Goal: Find contact information: Find contact information

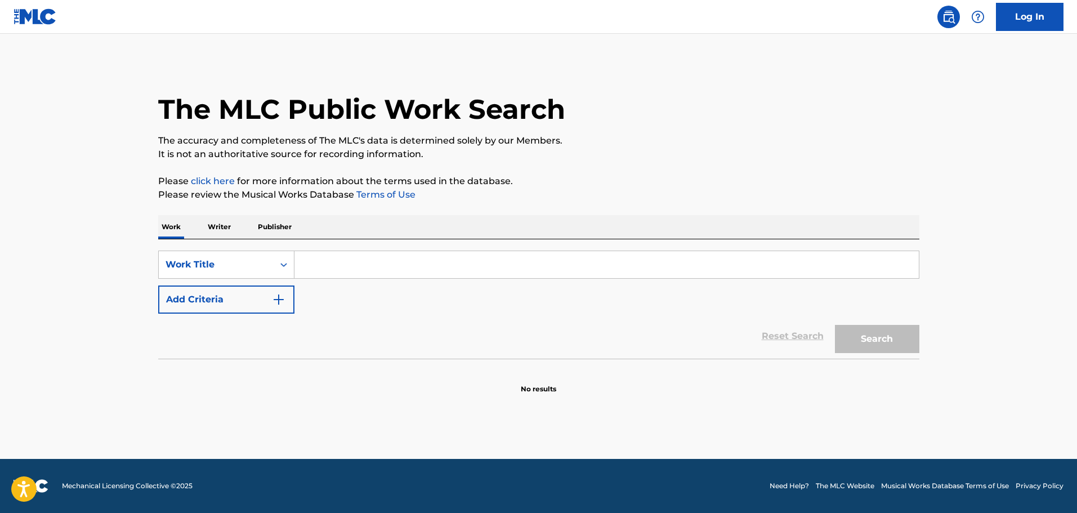
click at [318, 265] on input "Search Form" at bounding box center [606, 264] width 624 height 27
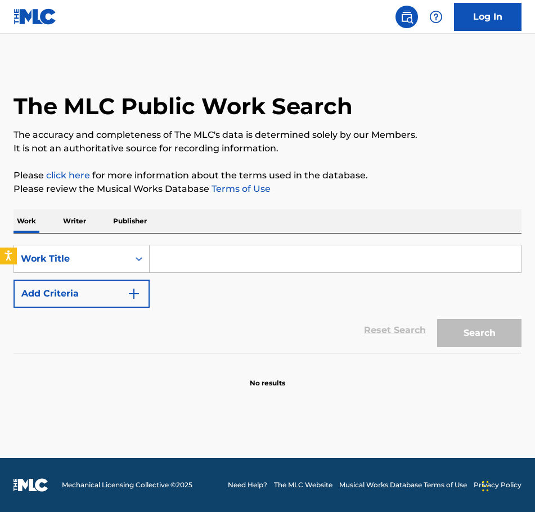
click at [191, 261] on input "Search Form" at bounding box center [336, 258] width 372 height 27
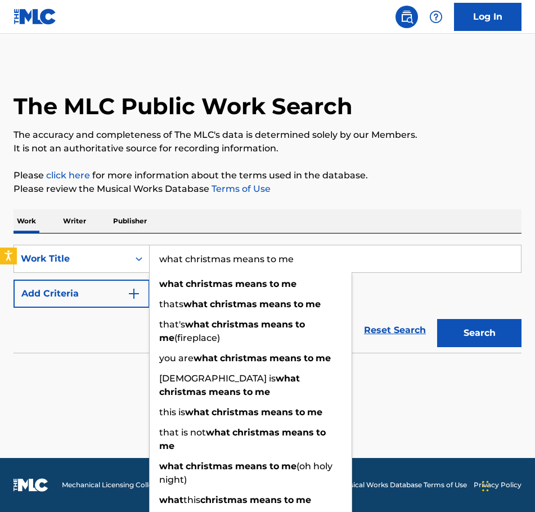
type input "what christmas means to me"
click at [120, 296] on button "Add Criteria" at bounding box center [82, 294] width 136 height 28
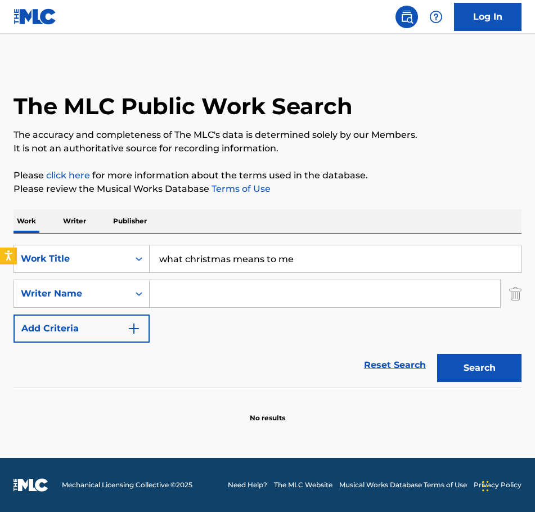
click at [159, 289] on input "Search Form" at bounding box center [325, 293] width 351 height 27
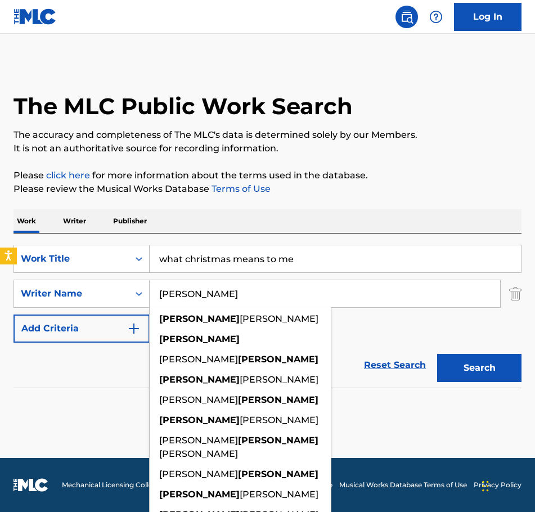
type input "[PERSON_NAME]"
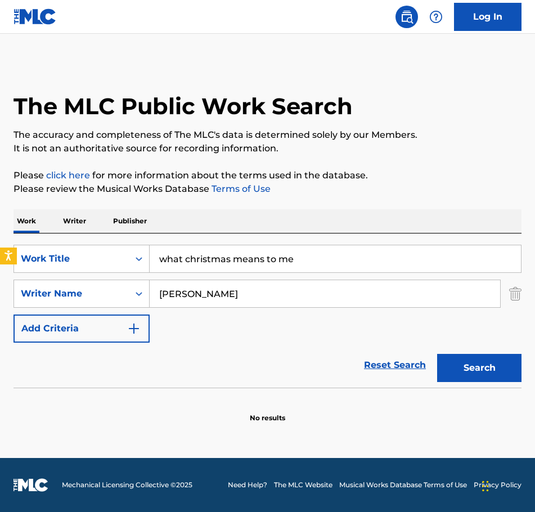
click at [493, 369] on button "Search" at bounding box center [479, 368] width 84 height 28
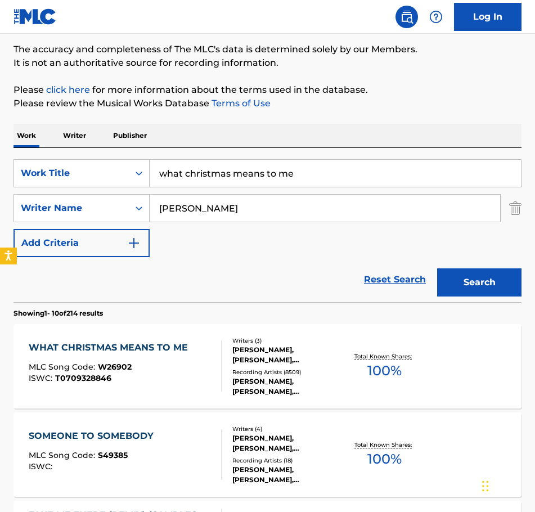
scroll to position [113, 0]
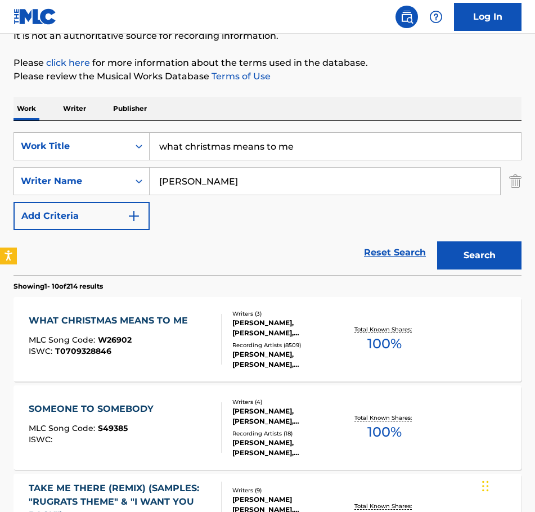
click at [153, 320] on div "WHAT CHRISTMAS MEANS TO ME" at bounding box center [111, 321] width 165 height 14
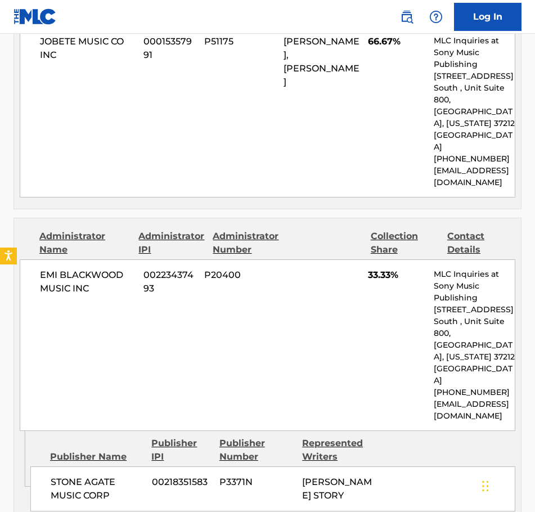
scroll to position [732, 0]
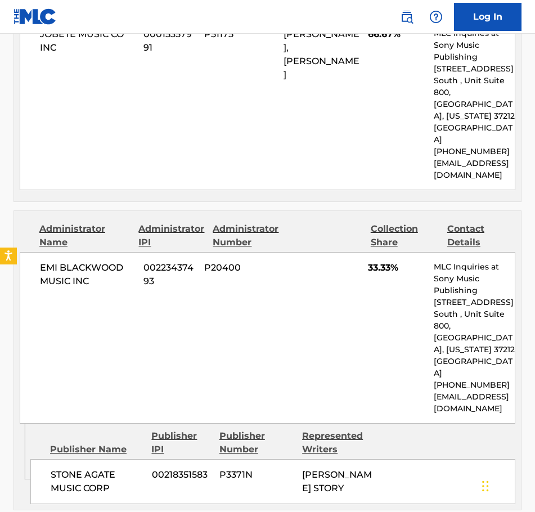
click at [485, 158] on p "[EMAIL_ADDRESS][DOMAIN_NAME]" at bounding box center [474, 170] width 81 height 24
drag, startPoint x: 433, startPoint y: 129, endPoint x: 471, endPoint y: 147, distance: 41.3
click at [471, 147] on div "MLC Inquiries at Sony Music Publishing [STREET_ADDRESS] [GEOGRAPHIC_DATA][US_ST…" at bounding box center [474, 105] width 81 height 154
copy div "[PHONE_NUMBER] [EMAIL_ADDRESS][DOMAIN_NAME]"
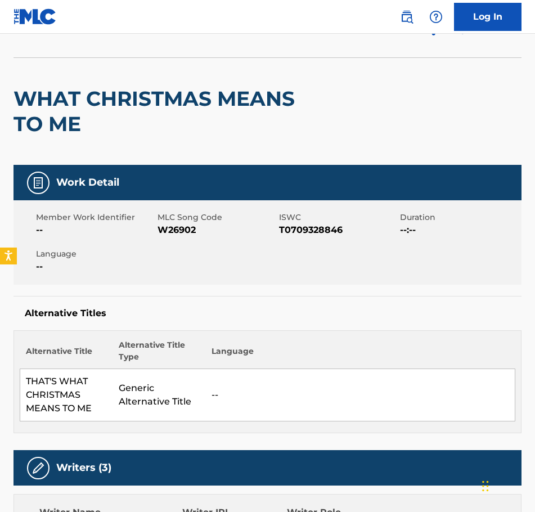
scroll to position [0, 0]
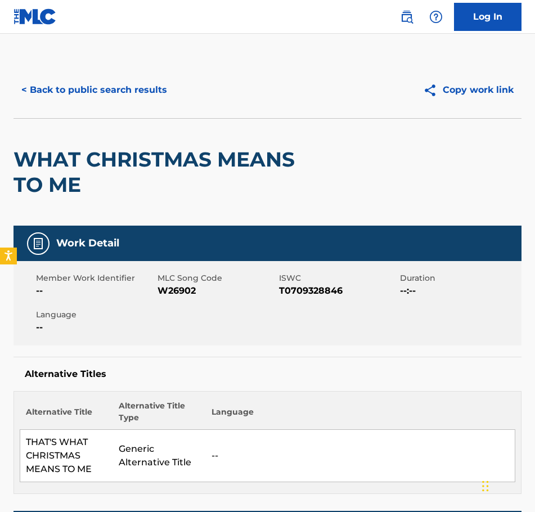
click at [116, 90] on button "< Back to public search results" at bounding box center [95, 90] width 162 height 28
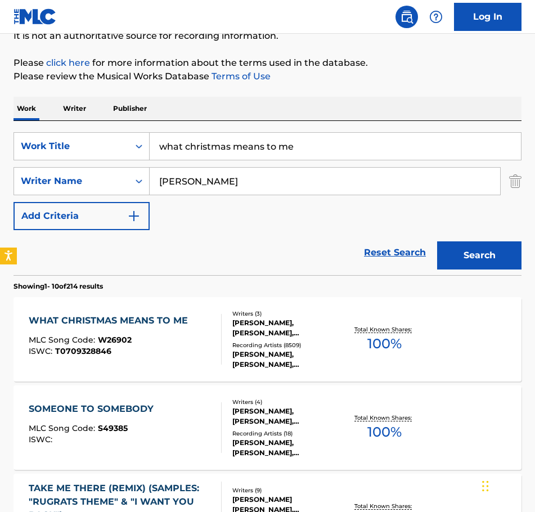
click at [373, 253] on link "Reset Search" at bounding box center [395, 252] width 73 height 25
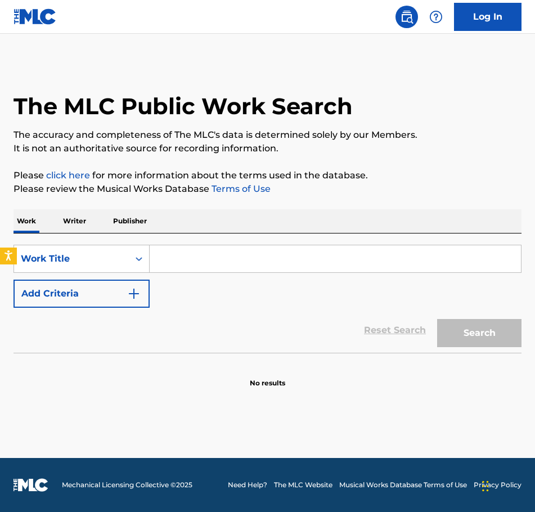
click at [236, 258] on input "Search Form" at bounding box center [336, 258] width 372 height 27
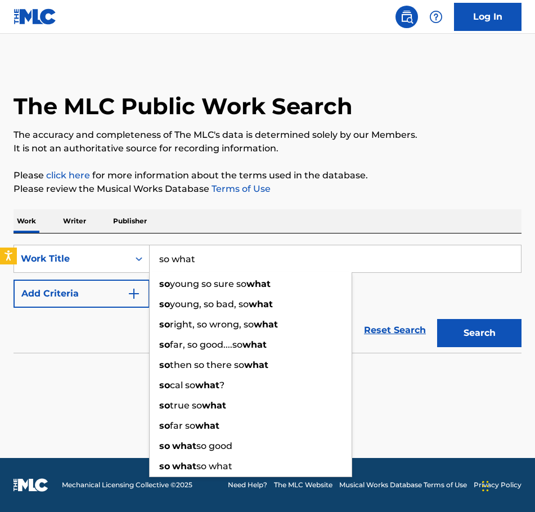
type input "so what"
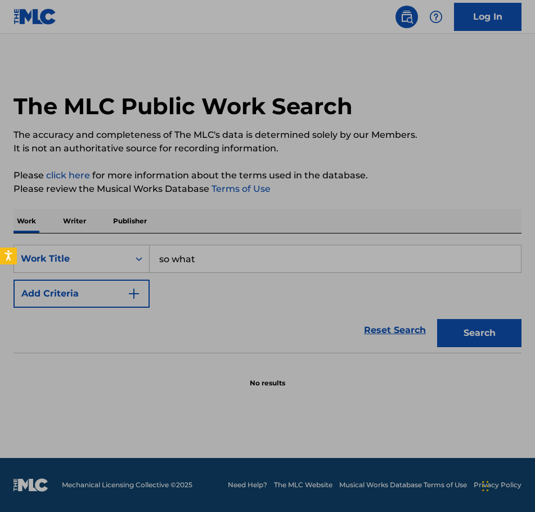
click at [487, 332] on button "Search" at bounding box center [479, 333] width 84 height 28
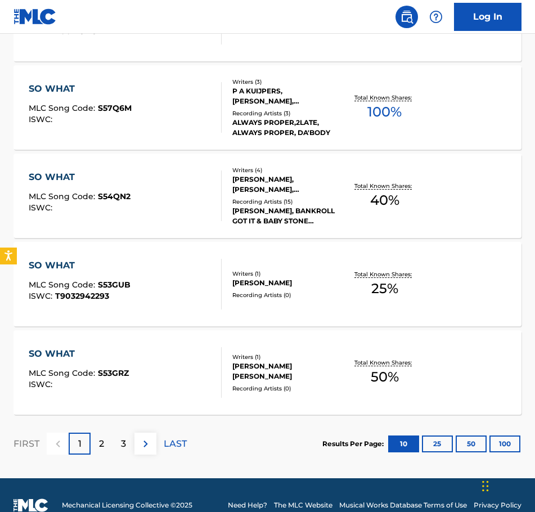
scroll to position [860, 0]
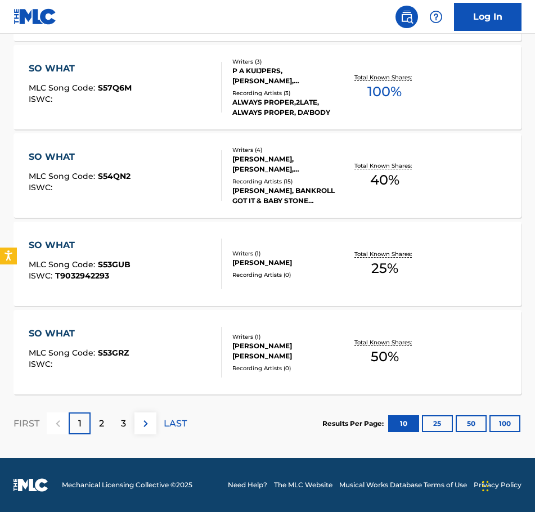
click at [102, 417] on p "2" at bounding box center [101, 424] width 5 height 14
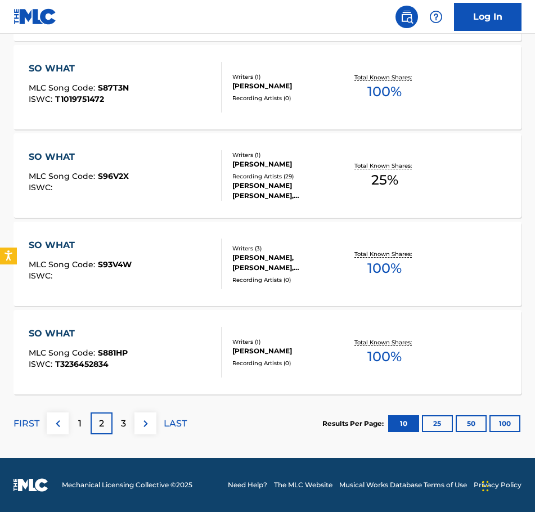
click at [123, 420] on p "3" at bounding box center [123, 424] width 5 height 14
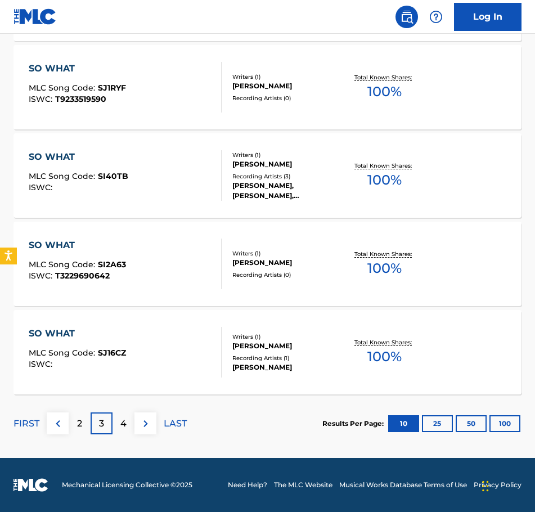
click at [123, 420] on p "4" at bounding box center [123, 424] width 6 height 14
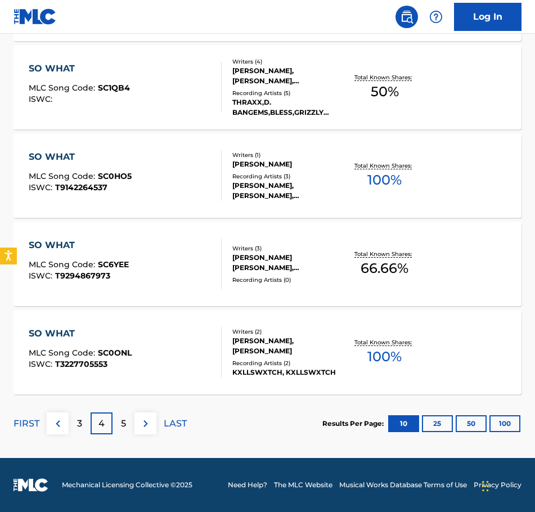
click at [126, 424] on p "5" at bounding box center [123, 424] width 5 height 14
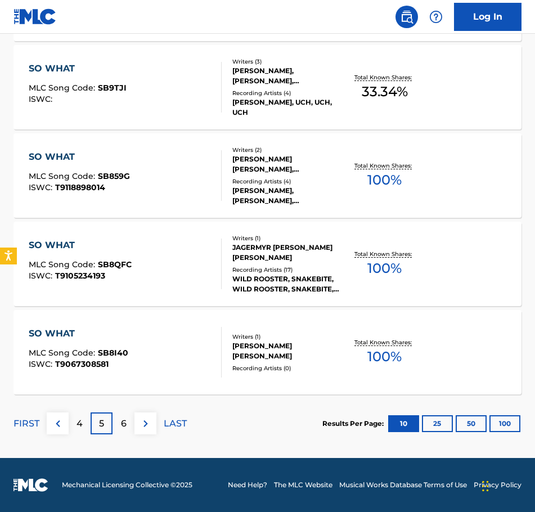
click at [122, 425] on p "6" at bounding box center [124, 424] width 6 height 14
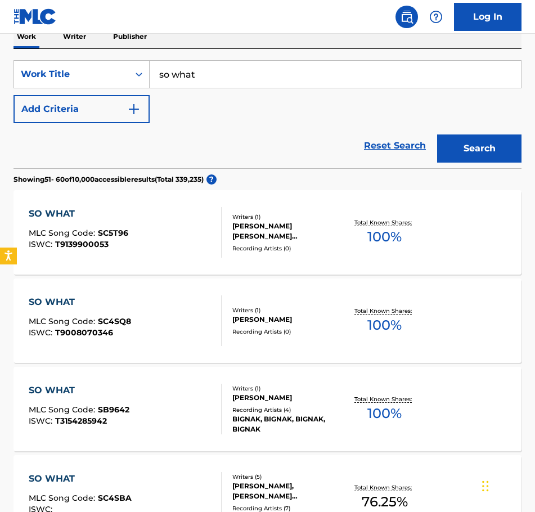
scroll to position [0, 0]
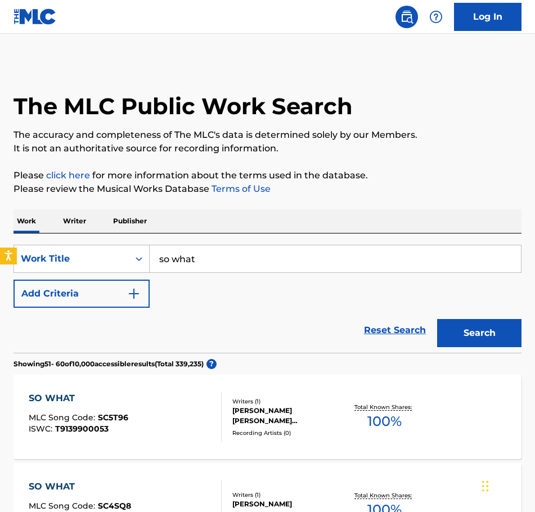
click at [75, 286] on button "Add Criteria" at bounding box center [82, 294] width 136 height 28
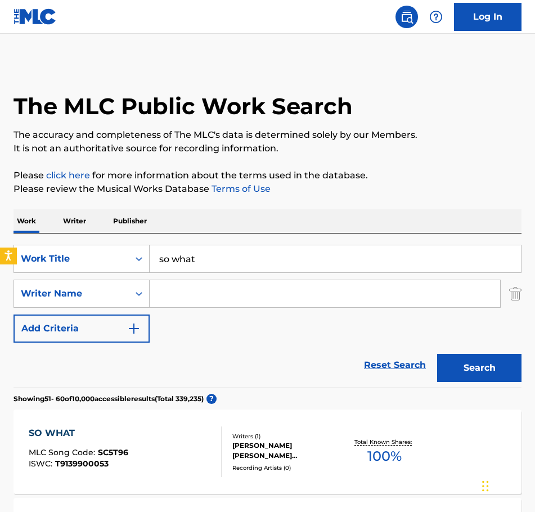
click at [196, 293] on input "Search Form" at bounding box center [325, 293] width 351 height 27
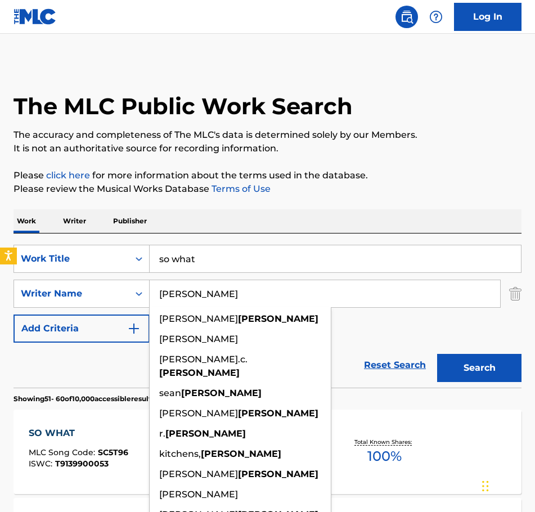
type input "[PERSON_NAME]"
click at [437, 354] on button "Search" at bounding box center [479, 368] width 84 height 28
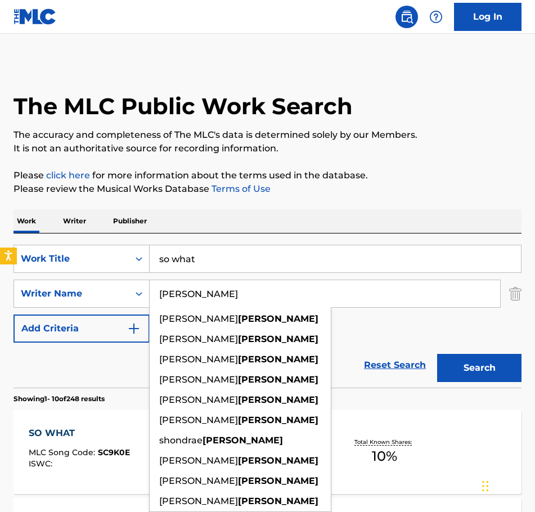
click at [99, 483] on div "SO WHAT MLC Song Code : SC9K0E ISWC : Writers ( 3 ) [PERSON_NAME], [PERSON_NAME…" at bounding box center [268, 452] width 508 height 84
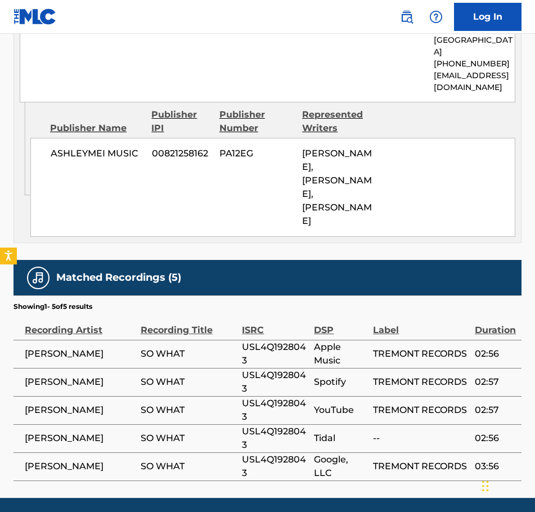
scroll to position [696, 0]
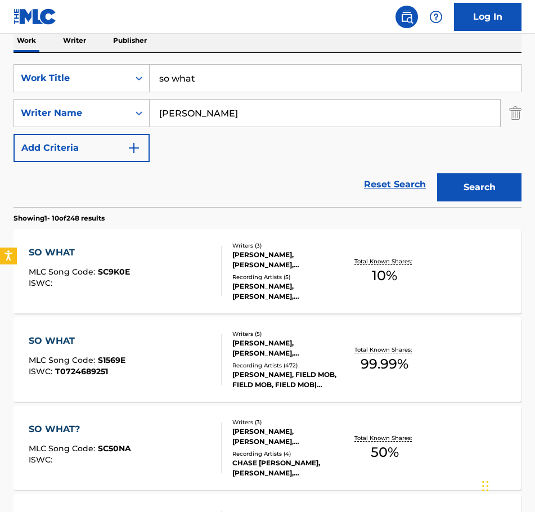
scroll to position [225, 0]
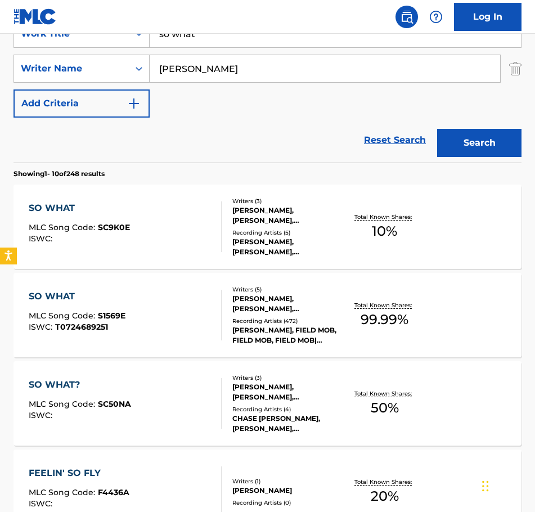
click at [59, 293] on div "SO WHAT" at bounding box center [77, 297] width 97 height 14
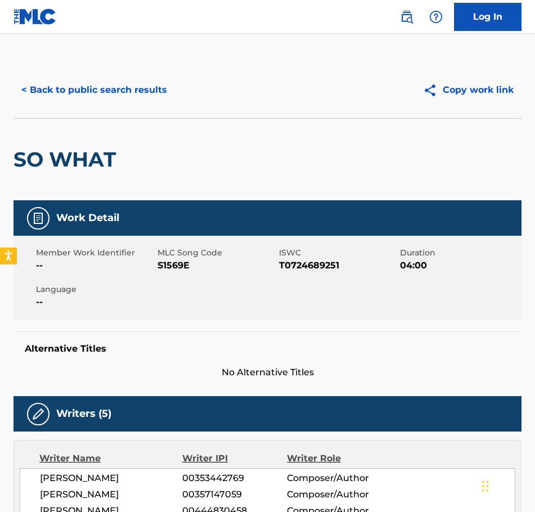
click at [44, 90] on button "< Back to public search results" at bounding box center [95, 90] width 162 height 28
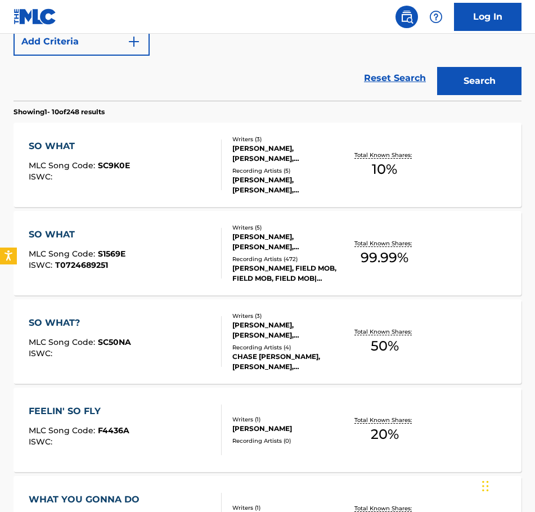
scroll to position [281, 0]
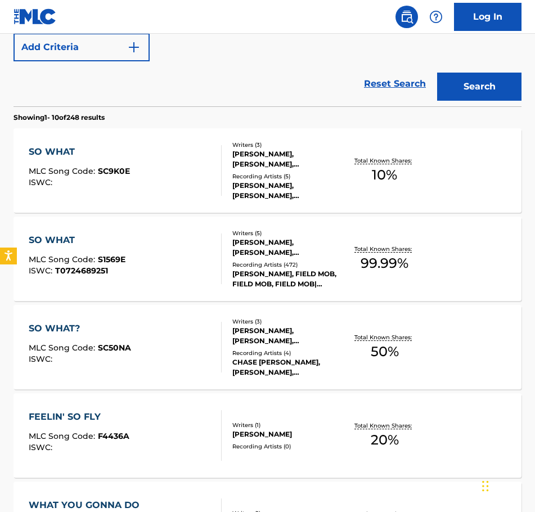
click at [52, 241] on div "SO WHAT" at bounding box center [77, 241] width 97 height 14
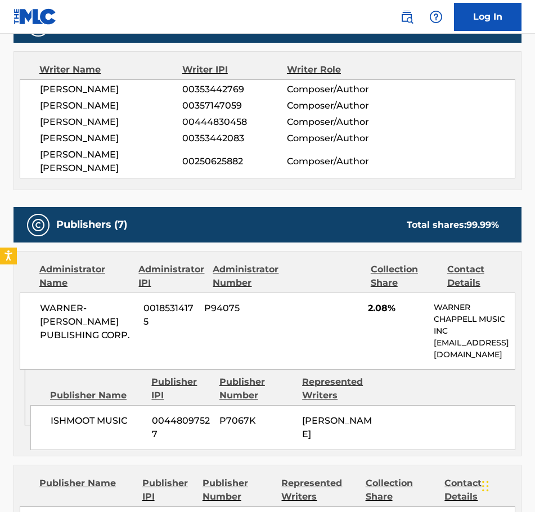
scroll to position [394, 0]
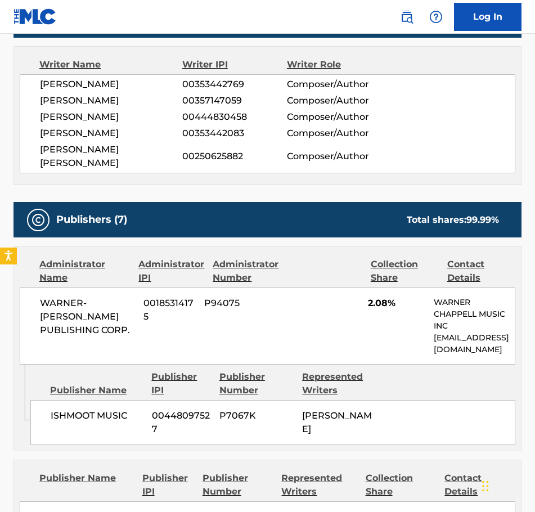
drag, startPoint x: 434, startPoint y: 325, endPoint x: 511, endPoint y: 334, distance: 77.7
click at [511, 334] on p "[EMAIL_ADDRESS][DOMAIN_NAME]" at bounding box center [474, 344] width 81 height 24
copy p "[EMAIL_ADDRESS][DOMAIN_NAME]"
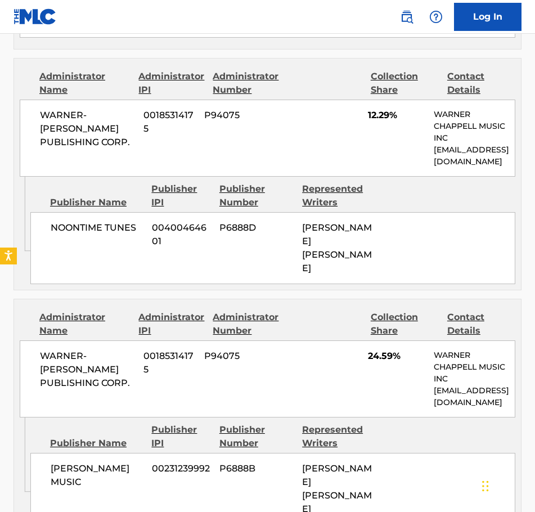
scroll to position [1239, 0]
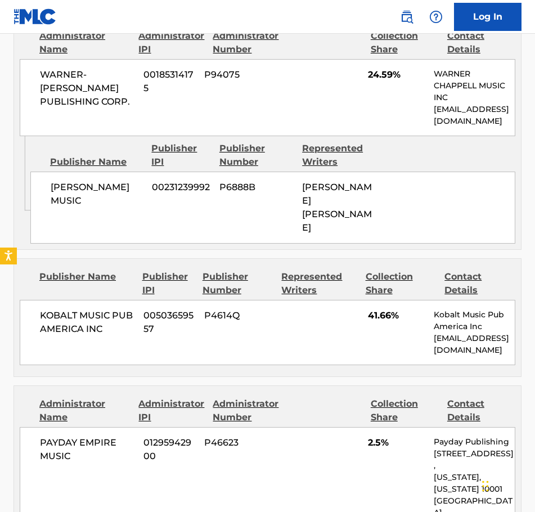
drag, startPoint x: 435, startPoint y: 285, endPoint x: 501, endPoint y: 296, distance: 67.2
click at [501, 333] on p "[EMAIL_ADDRESS][DOMAIN_NAME]" at bounding box center [474, 345] width 81 height 24
copy p "[EMAIL_ADDRESS][DOMAIN_NAME]"
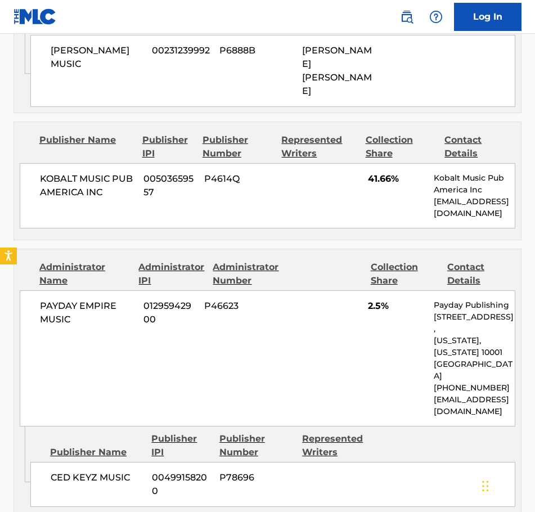
scroll to position [1407, 0]
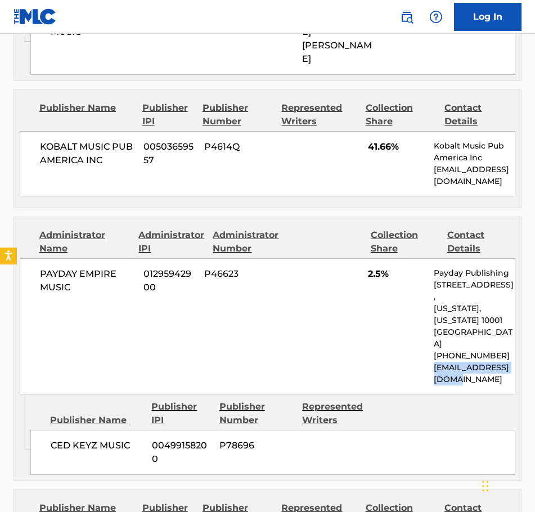
drag, startPoint x: 435, startPoint y: 304, endPoint x: 460, endPoint y: 314, distance: 27.1
click at [460, 362] on p "[EMAIL_ADDRESS][DOMAIN_NAME]" at bounding box center [474, 374] width 81 height 24
copy p "[EMAIL_ADDRESS][DOMAIN_NAME]"
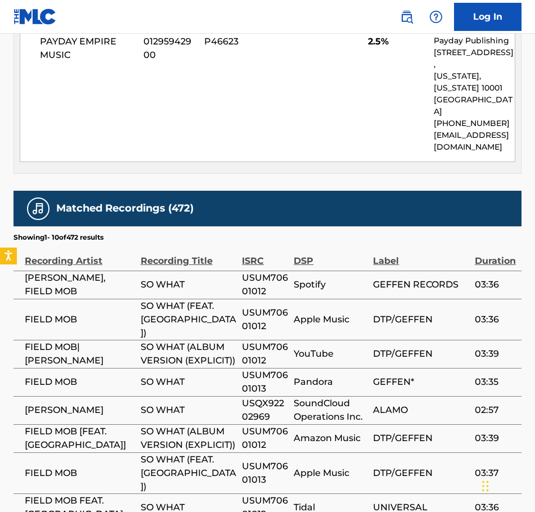
scroll to position [1914, 0]
